Goal: Task Accomplishment & Management: Manage account settings

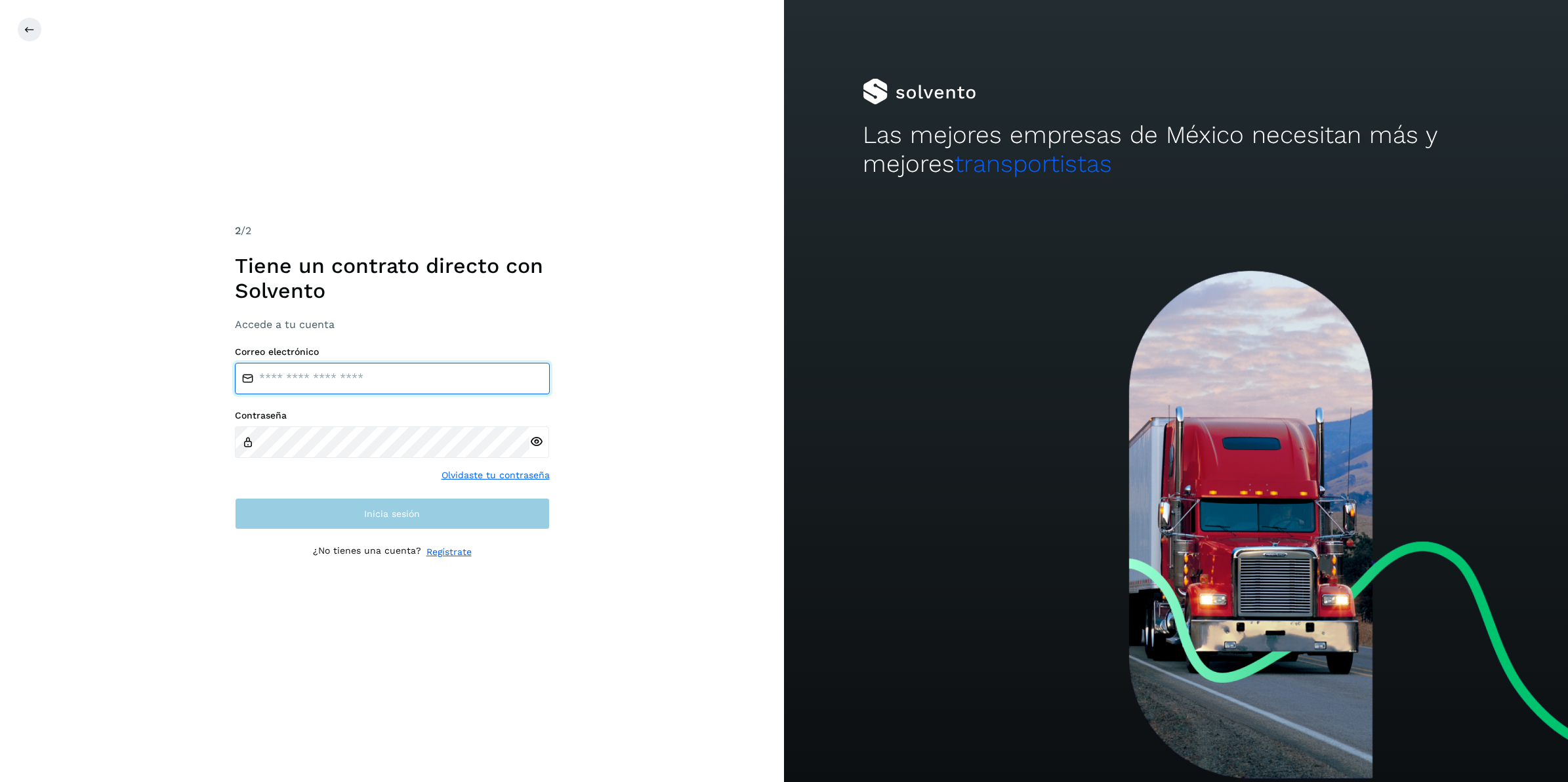
type input "**********"
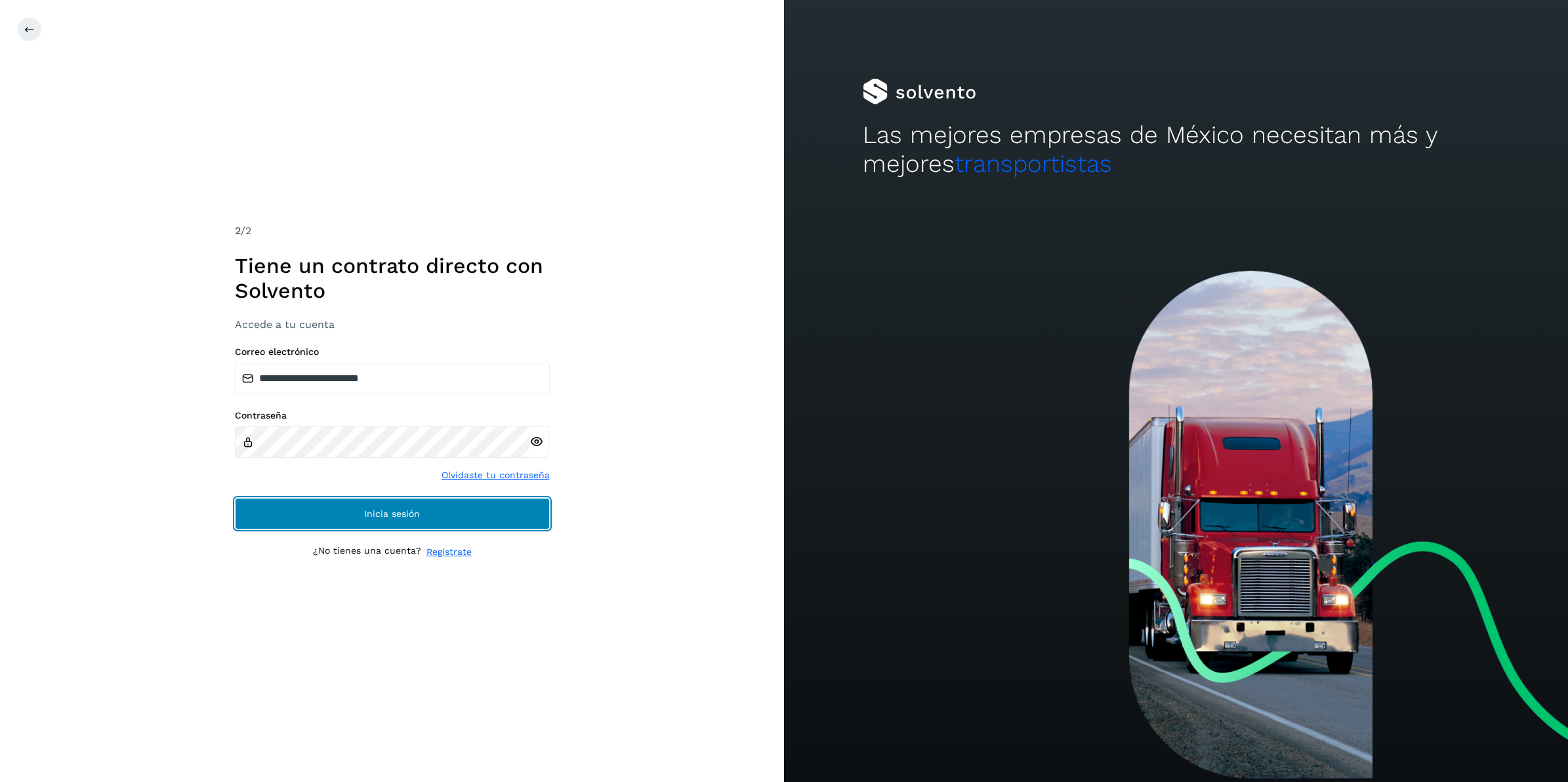
click at [362, 520] on button "Inicia sesión" at bounding box center [392, 514] width 315 height 32
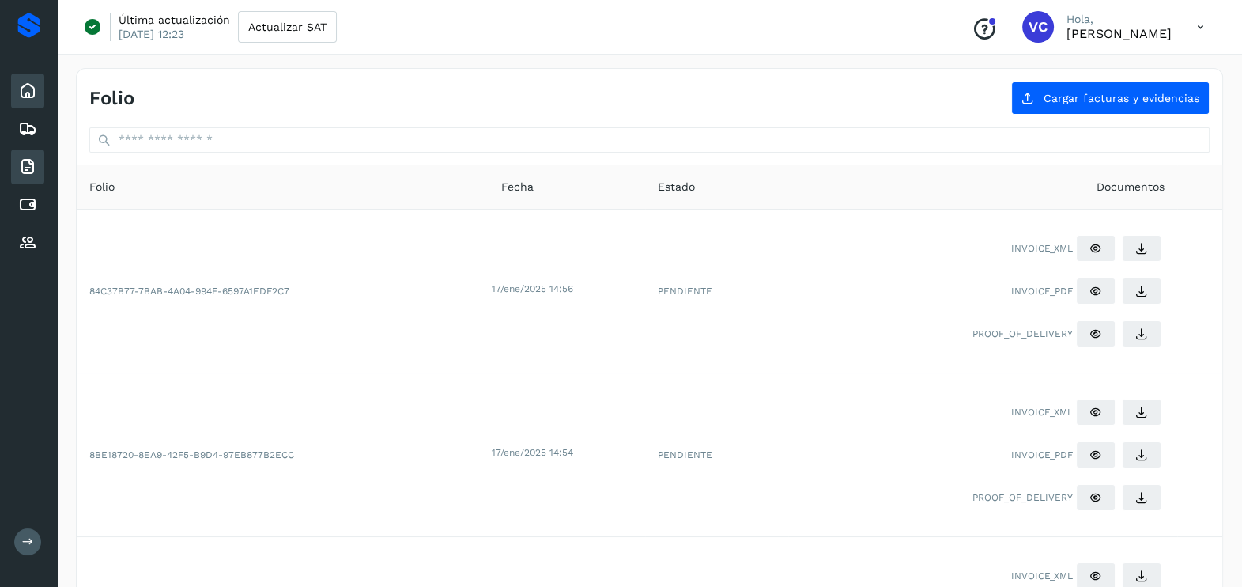
click at [36, 91] on icon at bounding box center [27, 90] width 19 height 19
